Goal: Download file/media

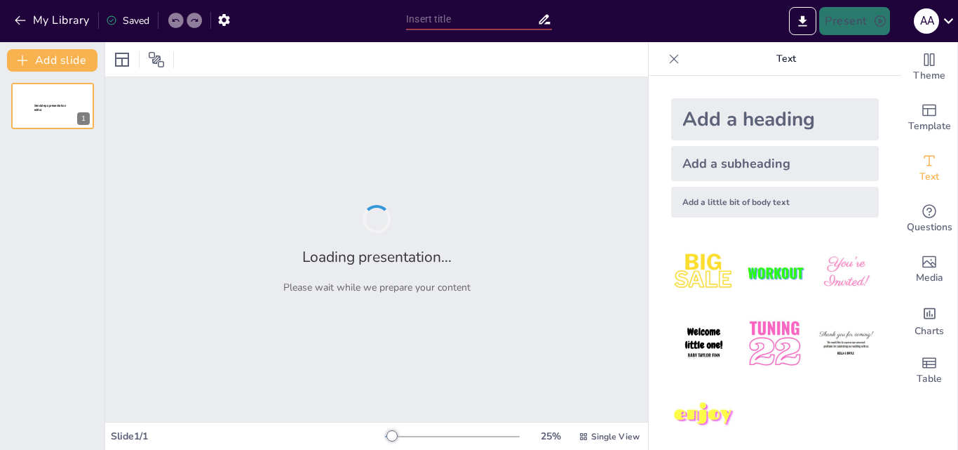
type input "Estudiantes que usan IA para hacer tareas sin comprender el contenido"
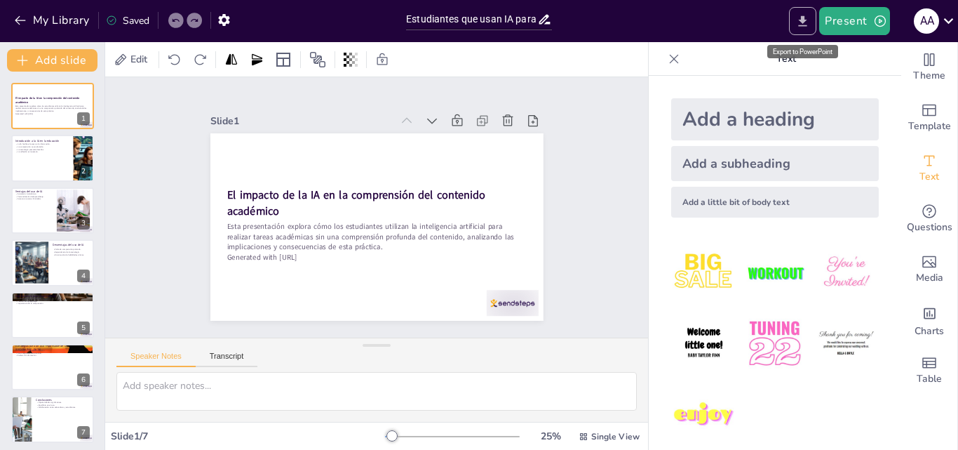
click at [803, 24] on icon "Export to PowerPoint" at bounding box center [803, 21] width 15 height 15
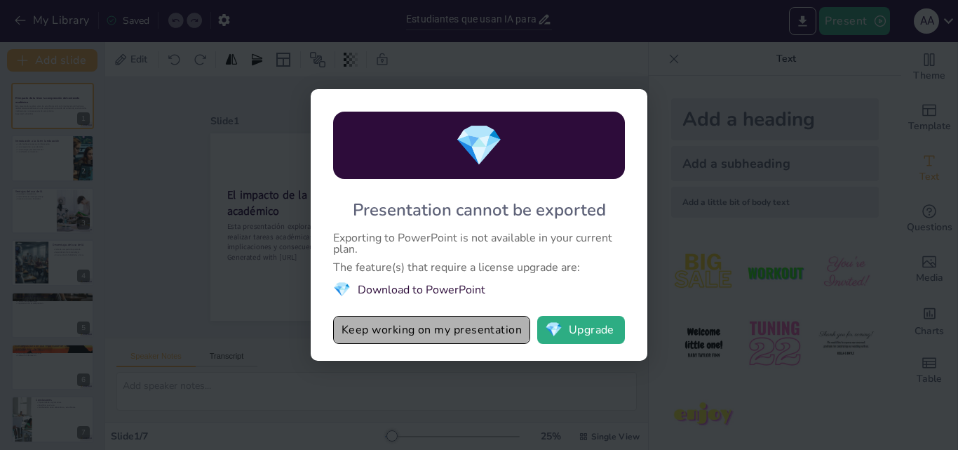
drag, startPoint x: 438, startPoint y: 325, endPoint x: 444, endPoint y: 335, distance: 11.7
click at [438, 333] on button "Keep working on my presentation" at bounding box center [431, 330] width 197 height 28
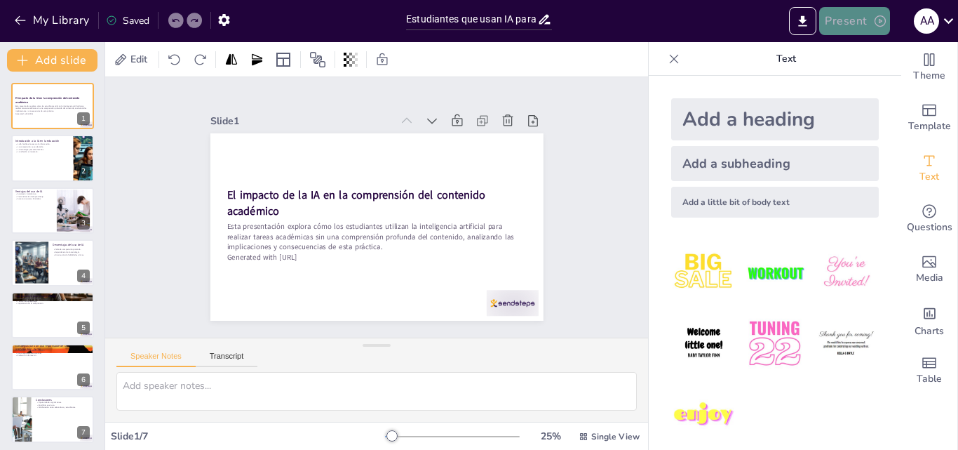
click at [880, 16] on icon "button" at bounding box center [880, 20] width 11 height 11
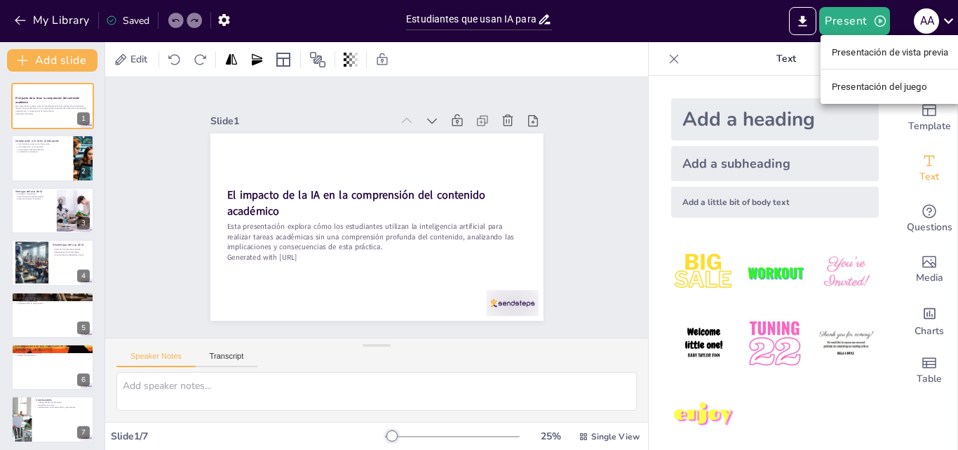
click at [524, 112] on div at bounding box center [479, 225] width 958 height 450
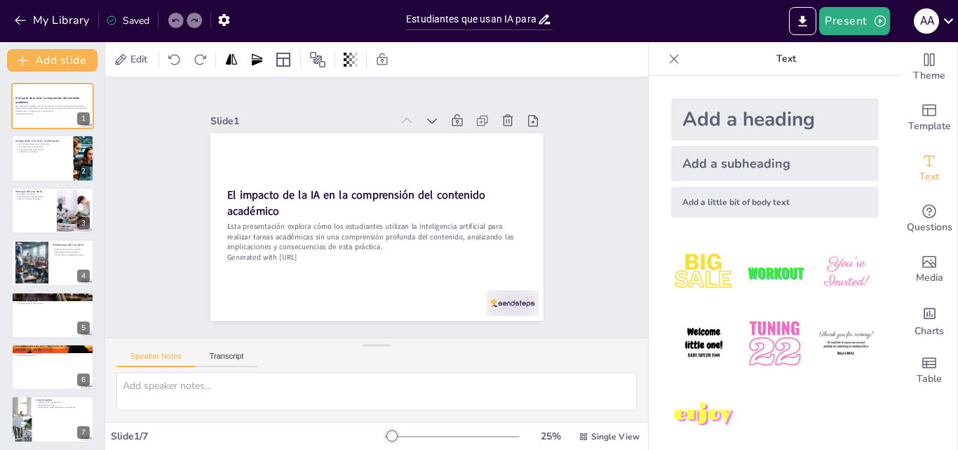
click at [570, 103] on div "Slide 1 El impacto de la IA en la comprensión del contenido académico Esta pres…" at bounding box center [377, 207] width 412 height 227
click at [236, 16] on button "button" at bounding box center [224, 19] width 26 height 25
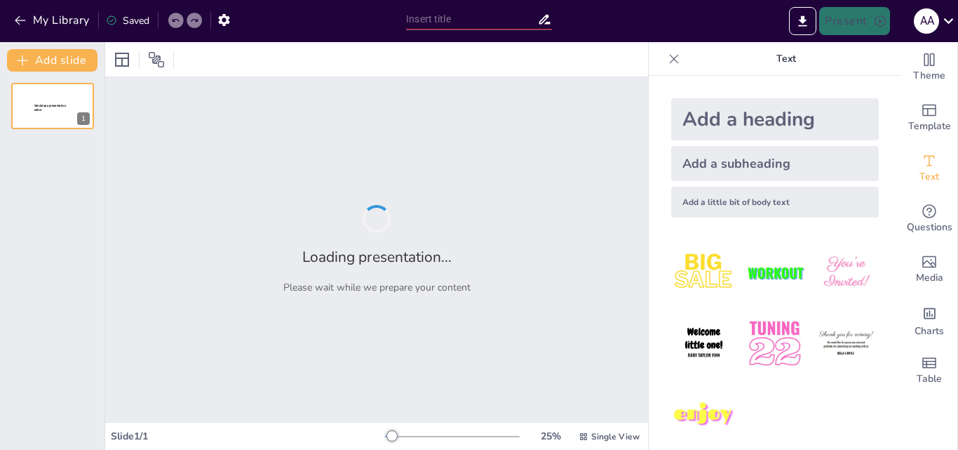
type input "Estudiantes que usan IA para hacer tareas sin comprender el contenido"
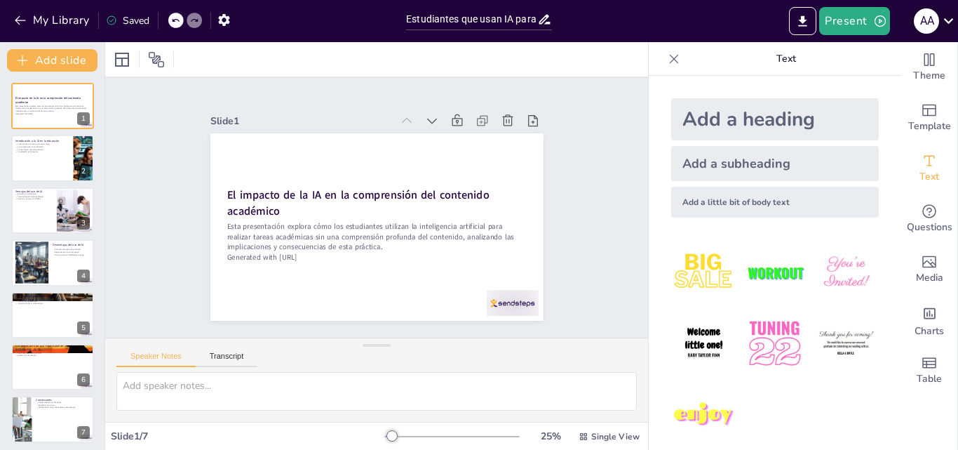
click at [944, 27] on icon at bounding box center [948, 20] width 19 height 19
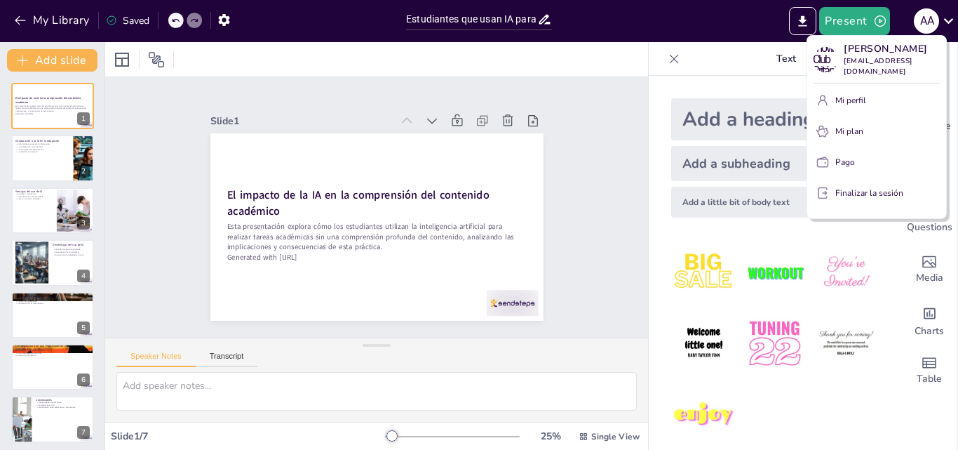
click at [590, 139] on div at bounding box center [479, 225] width 958 height 450
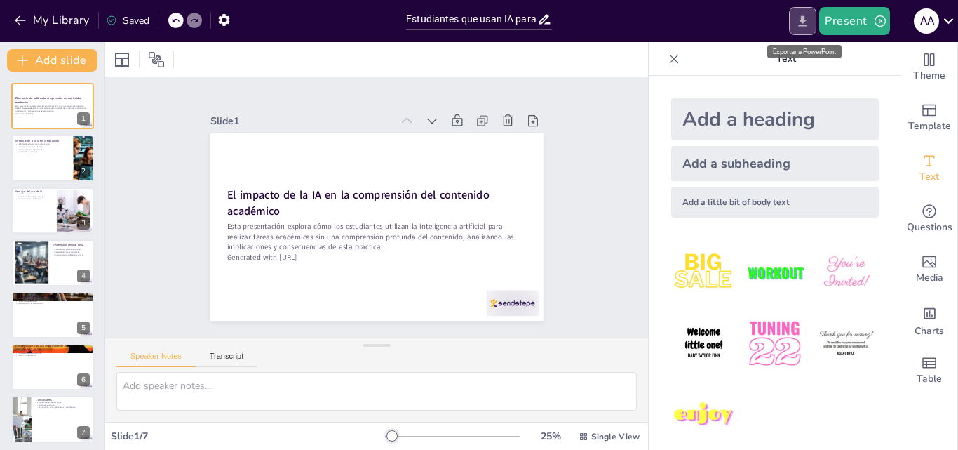
click at [812, 22] on button "Export to PowerPoint" at bounding box center [802, 21] width 27 height 28
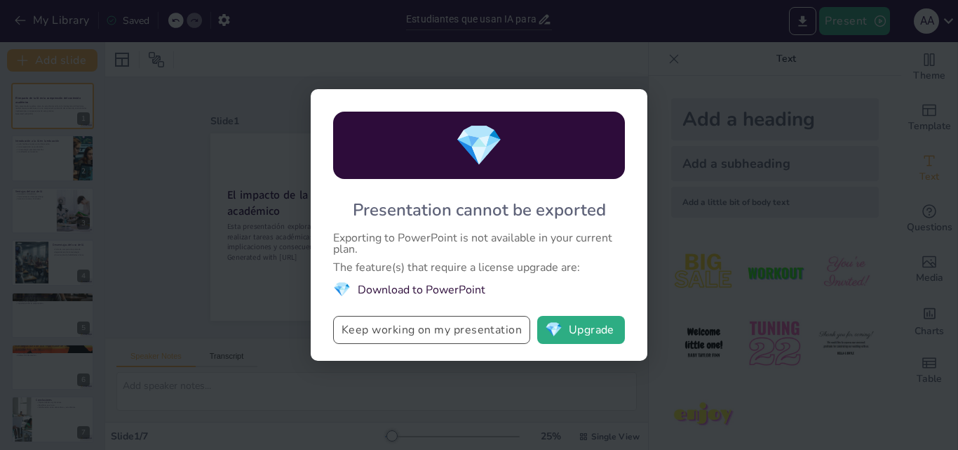
click at [472, 329] on button "Keep working on my presentation" at bounding box center [431, 330] width 197 height 28
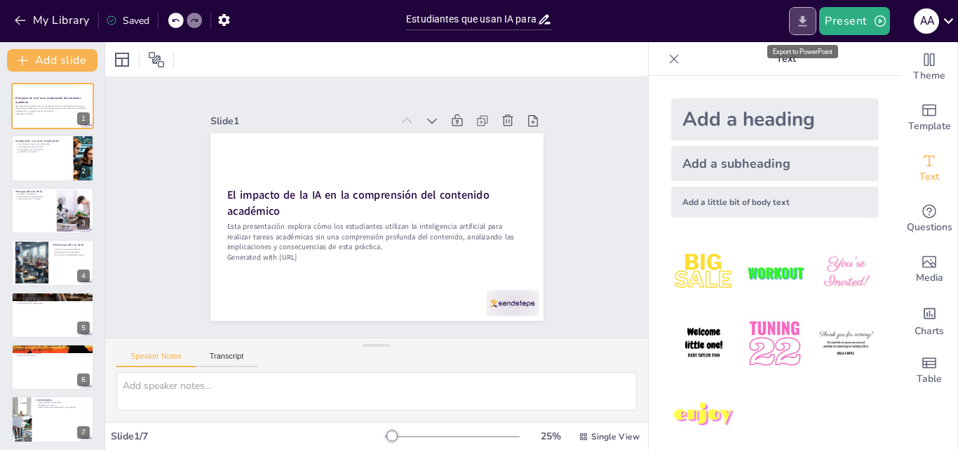
click at [804, 25] on icon "Export to PowerPoint" at bounding box center [803, 20] width 8 height 11
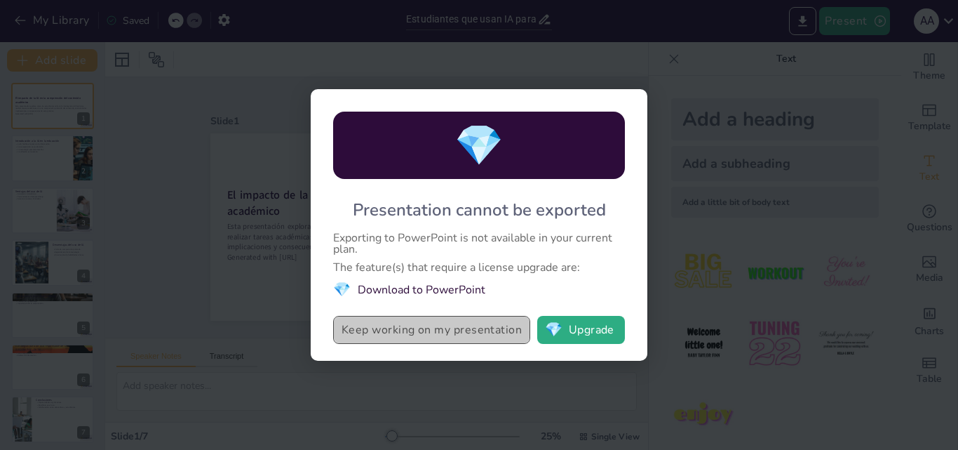
click at [407, 328] on button "Keep working on my presentation" at bounding box center [431, 330] width 197 height 28
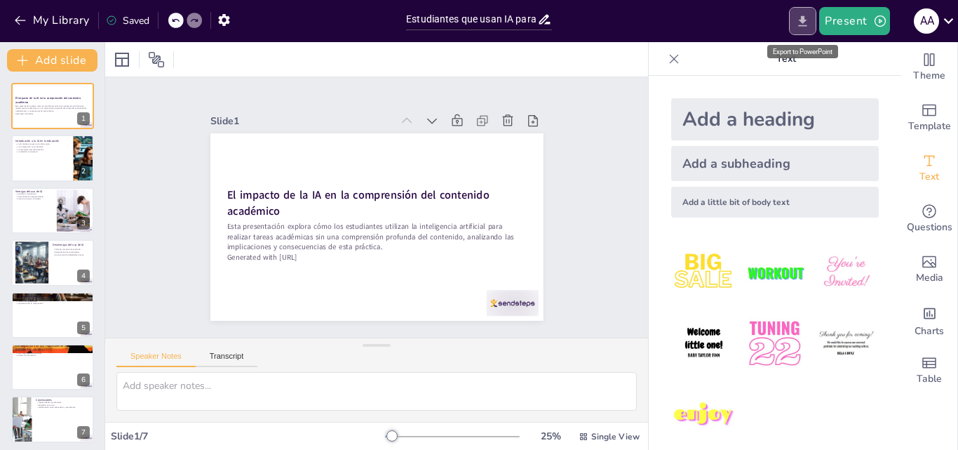
click at [805, 20] on icon "Export to PowerPoint" at bounding box center [803, 20] width 8 height 11
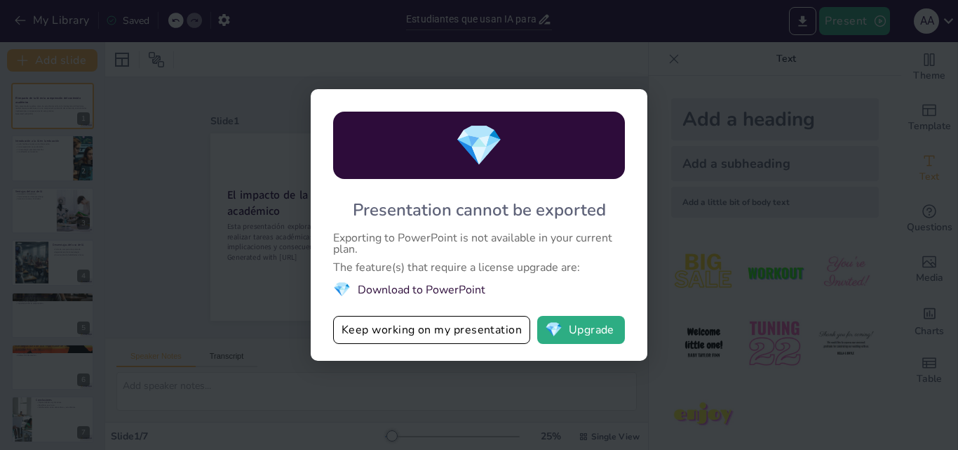
click at [424, 290] on li "💎 Download to PowerPoint" at bounding box center [479, 289] width 292 height 19
click at [608, 336] on button "💎 Upgrade" at bounding box center [581, 330] width 88 height 28
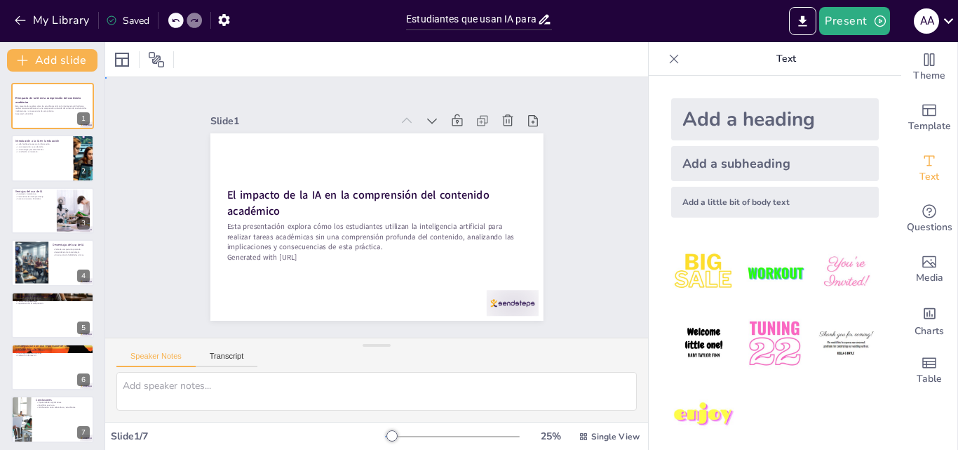
click at [598, 234] on div "Slide 1 El impacto de la IA en la comprensión del contenido académico Esta pres…" at bounding box center [377, 207] width 597 height 415
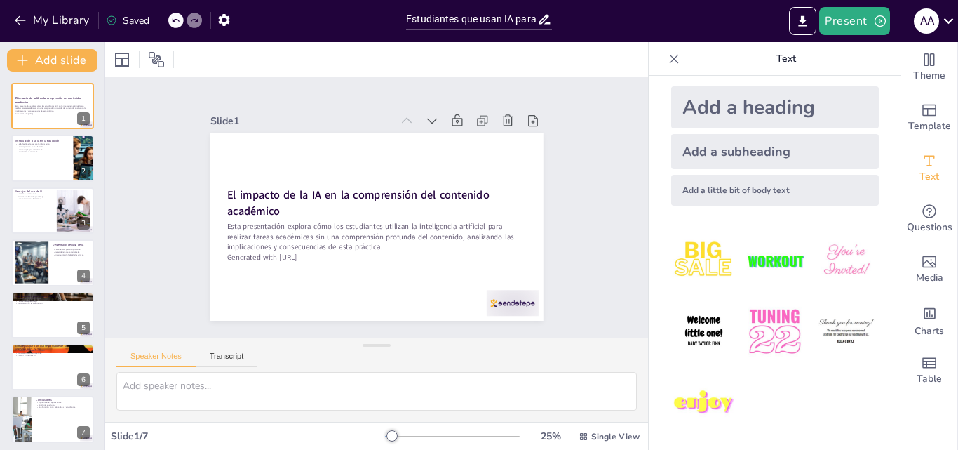
scroll to position [13, 0]
